Goal: Task Accomplishment & Management: Use online tool/utility

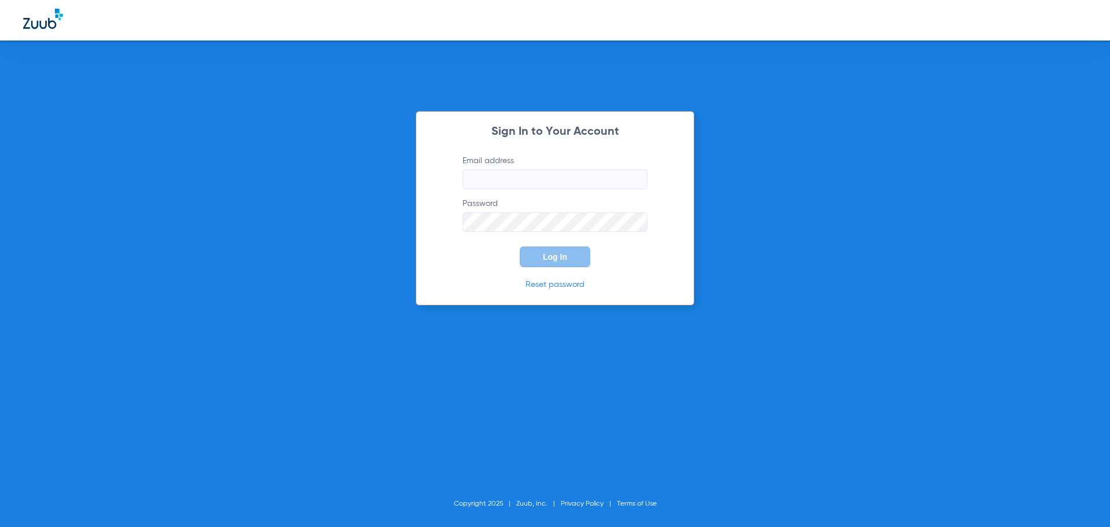
click at [530, 174] on input "Email address" at bounding box center [555, 179] width 185 height 20
click at [609, 180] on input "Email address Required" at bounding box center [555, 179] width 185 height 20
type input "[EMAIL_ADDRESS][DOMAIN_NAME]"
click at [520, 246] on button "Log In" at bounding box center [555, 256] width 71 height 21
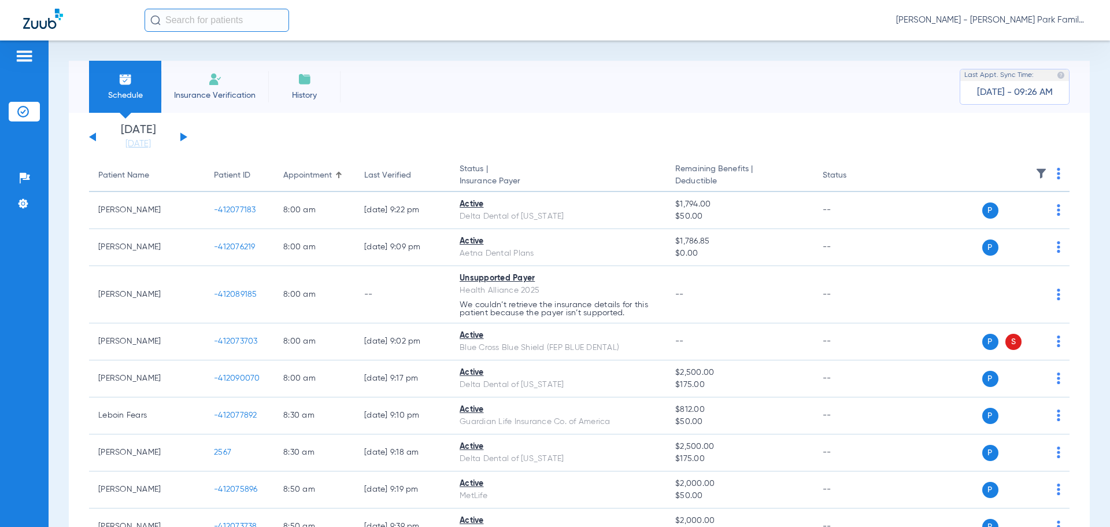
click at [183, 135] on button at bounding box center [183, 136] width 7 height 9
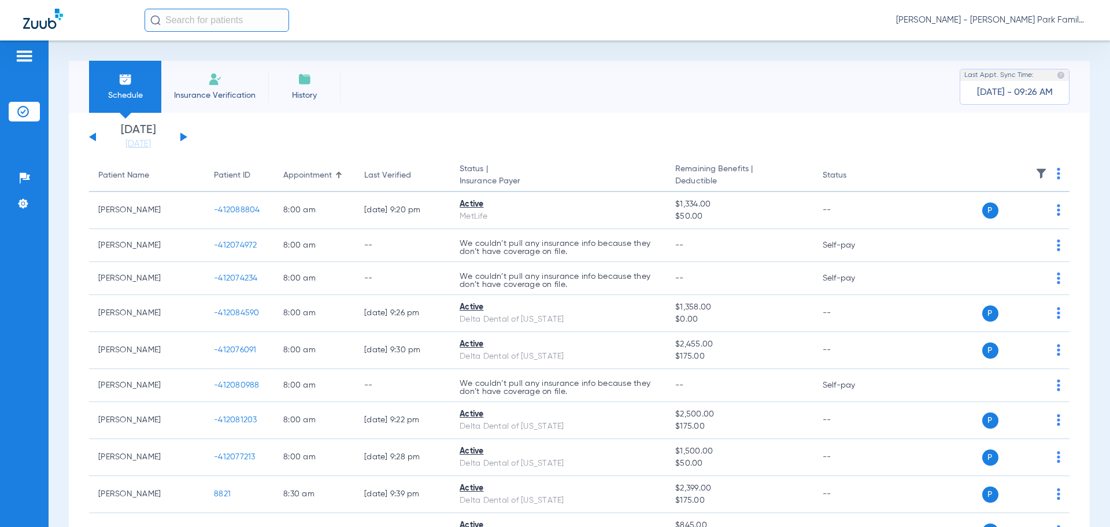
click at [1036, 171] on img at bounding box center [1042, 174] width 12 height 12
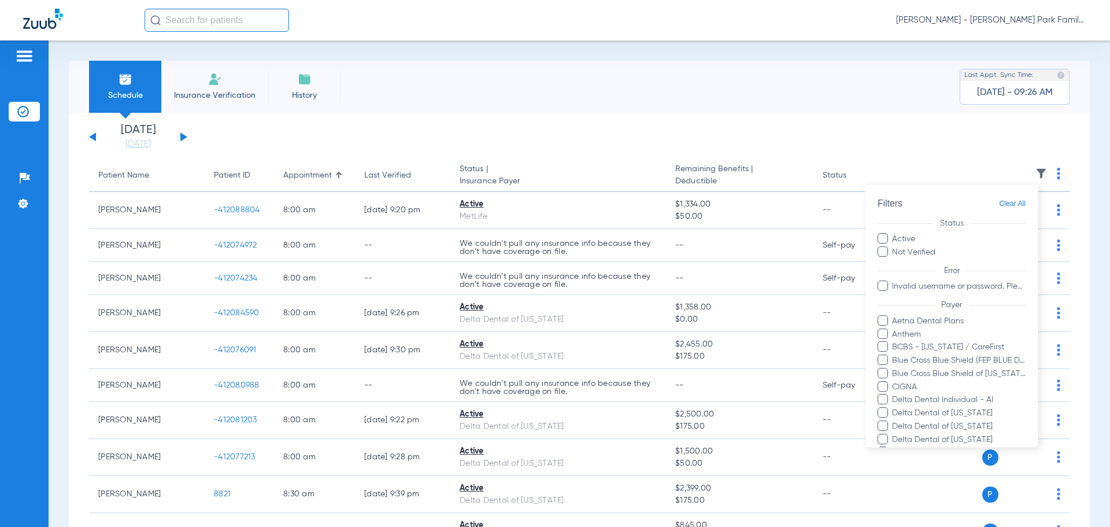
scroll to position [238, 0]
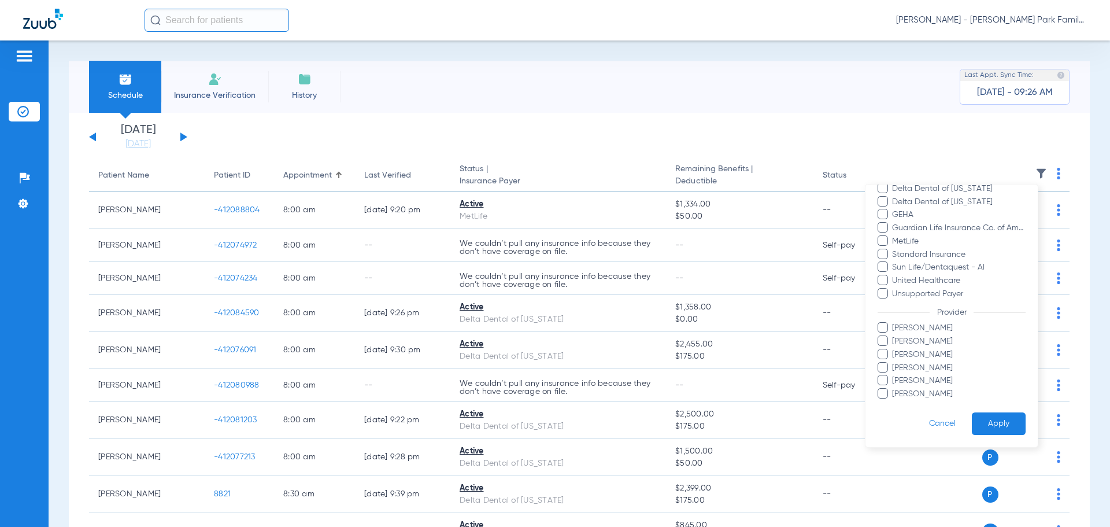
click at [940, 424] on button "Cancel" at bounding box center [942, 423] width 59 height 23
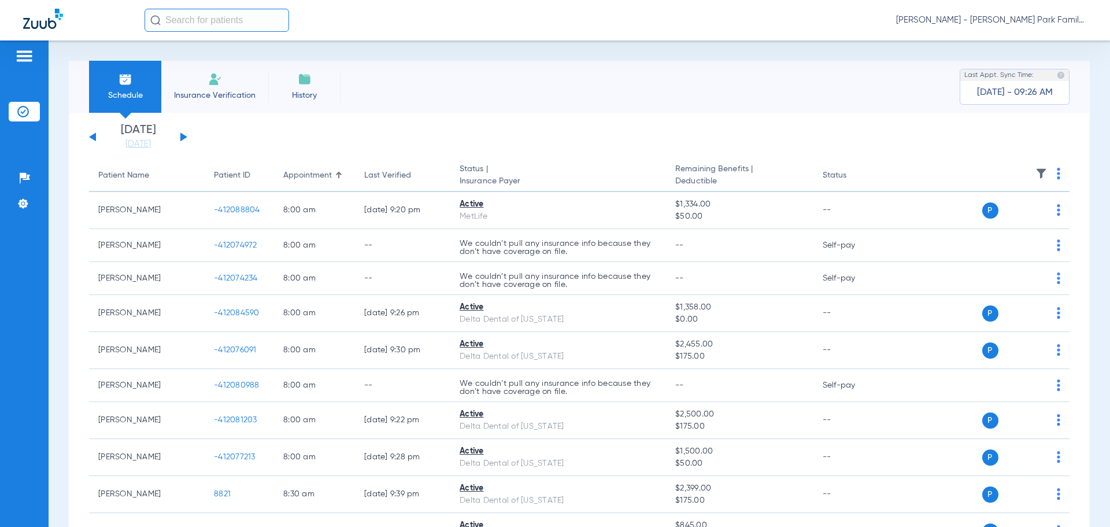
drag, startPoint x: 643, startPoint y: 95, endPoint x: 63, endPoint y: 226, distance: 594.7
click at [641, 95] on div "Schedule Insurance Verification History Last Appt. Sync Time: [DATE] - 09:26 AM" at bounding box center [579, 87] width 1021 height 52
